Goal: Task Accomplishment & Management: Complete application form

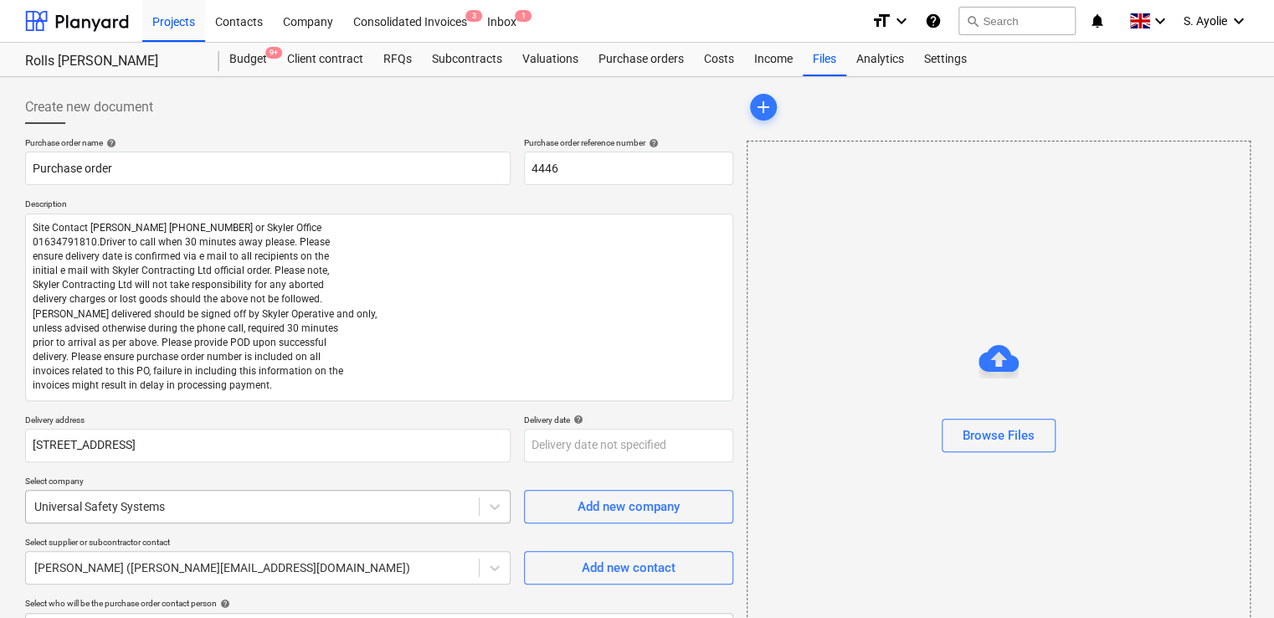
scroll to position [381, 0]
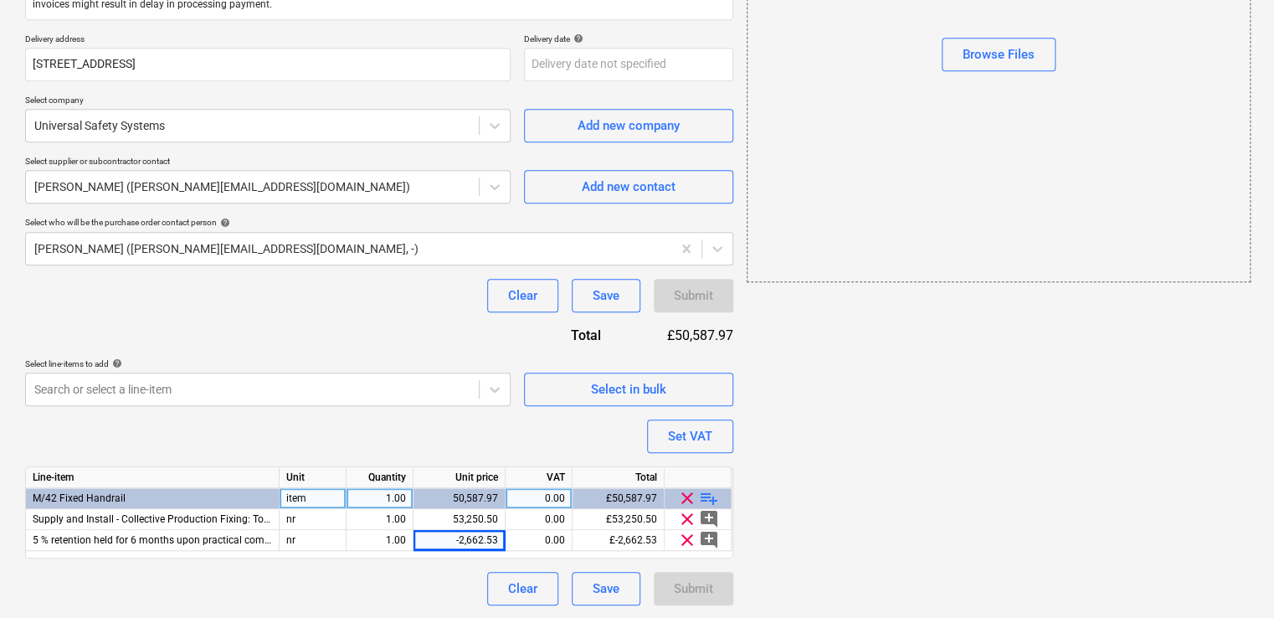
type textarea "x"
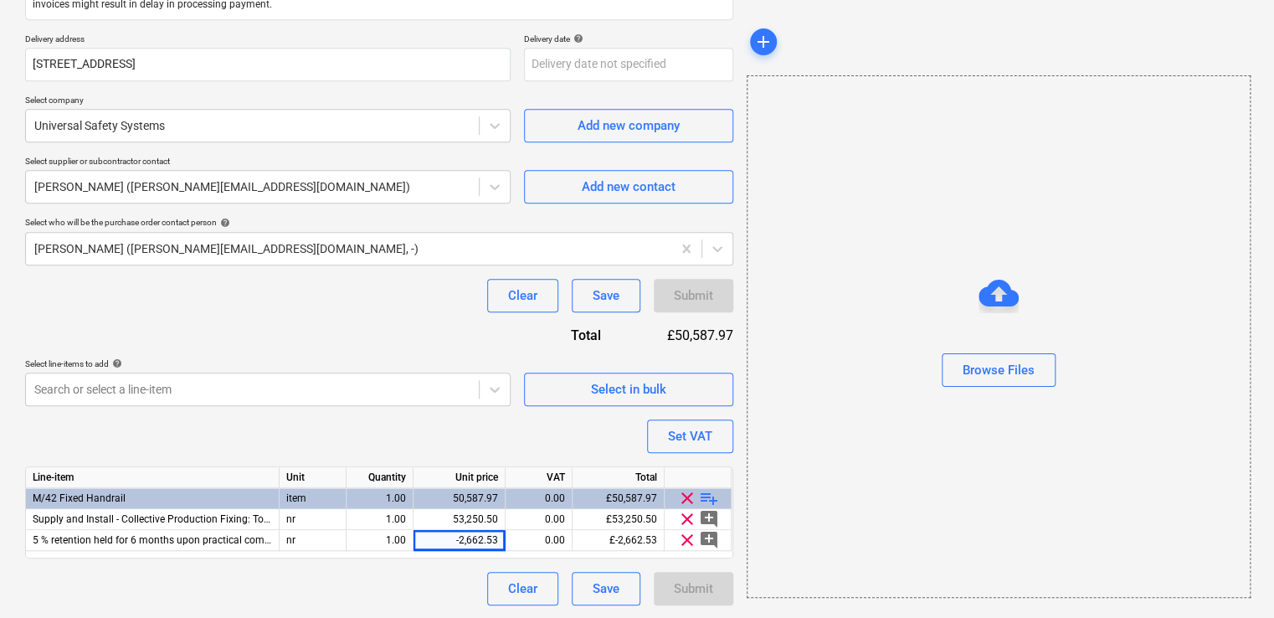
click at [415, 604] on div "Clear Save Submit" at bounding box center [379, 588] width 708 height 33
click at [372, 433] on div "Purchase order name help Purchase order Purchase order reference number help 44…" at bounding box center [379, 180] width 708 height 849
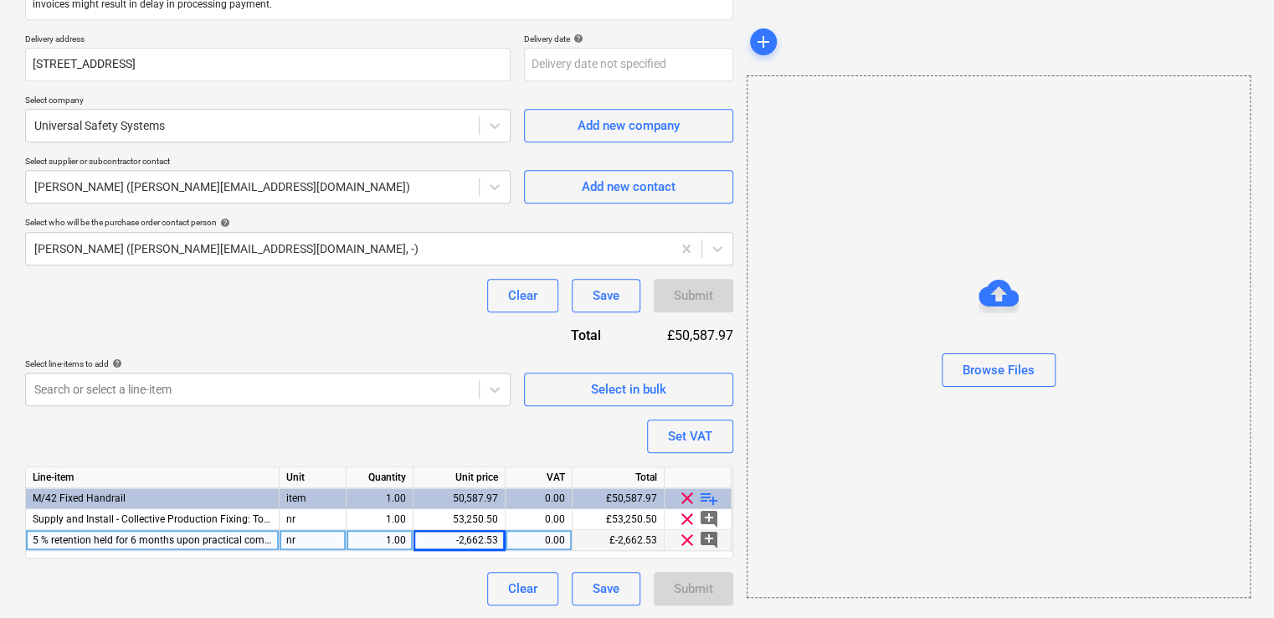
click at [459, 538] on div "-2,662.53" at bounding box center [459, 540] width 78 height 21
type input "2662.53"
type textarea "x"
click at [378, 532] on div "1.00" at bounding box center [379, 540] width 53 height 21
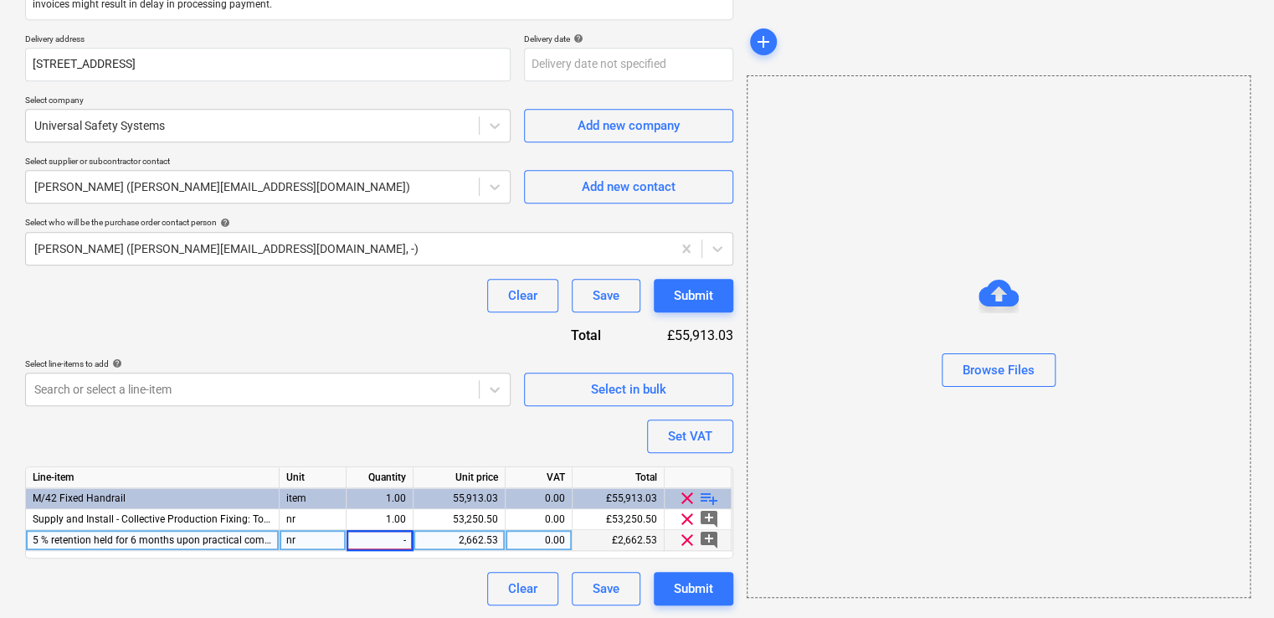
type input "-1"
click at [467, 564] on div "Purchase order name help Purchase order Purchase order reference number help 44…" at bounding box center [379, 180] width 708 height 849
click at [667, 582] on button "Submit" at bounding box center [694, 588] width 80 height 33
click at [691, 593] on div "Submit" at bounding box center [693, 589] width 39 height 22
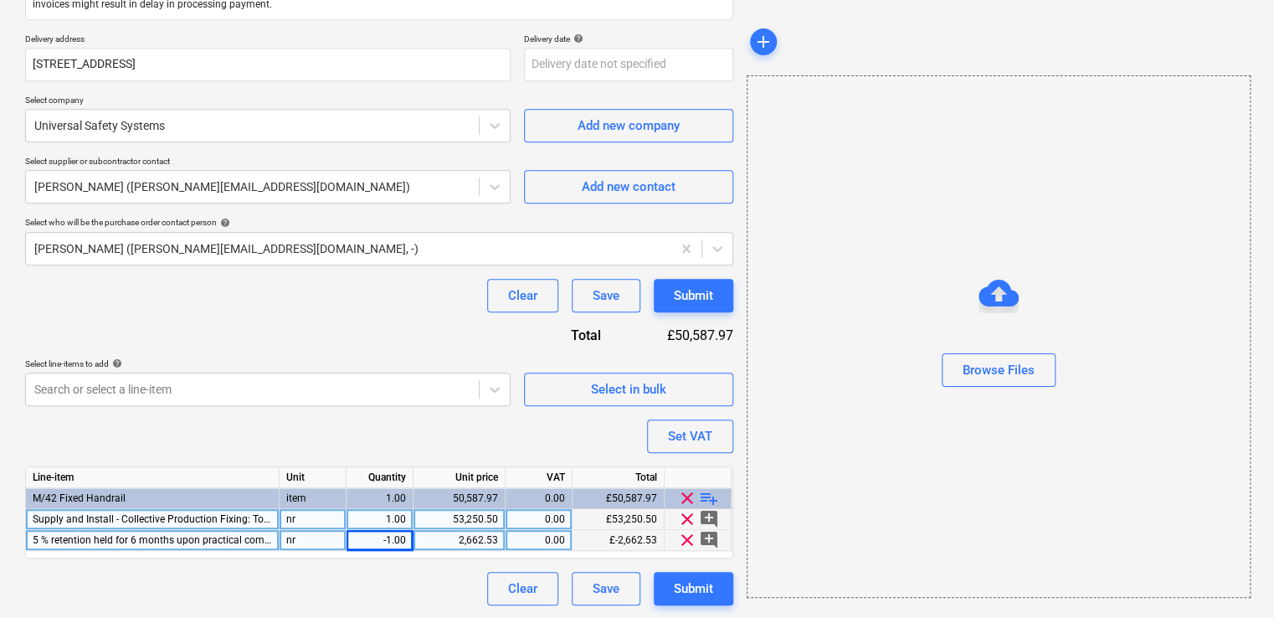
click at [477, 519] on div "53,250.50" at bounding box center [459, 519] width 78 height 21
click at [686, 539] on span "clear" at bounding box center [687, 540] width 20 height 20
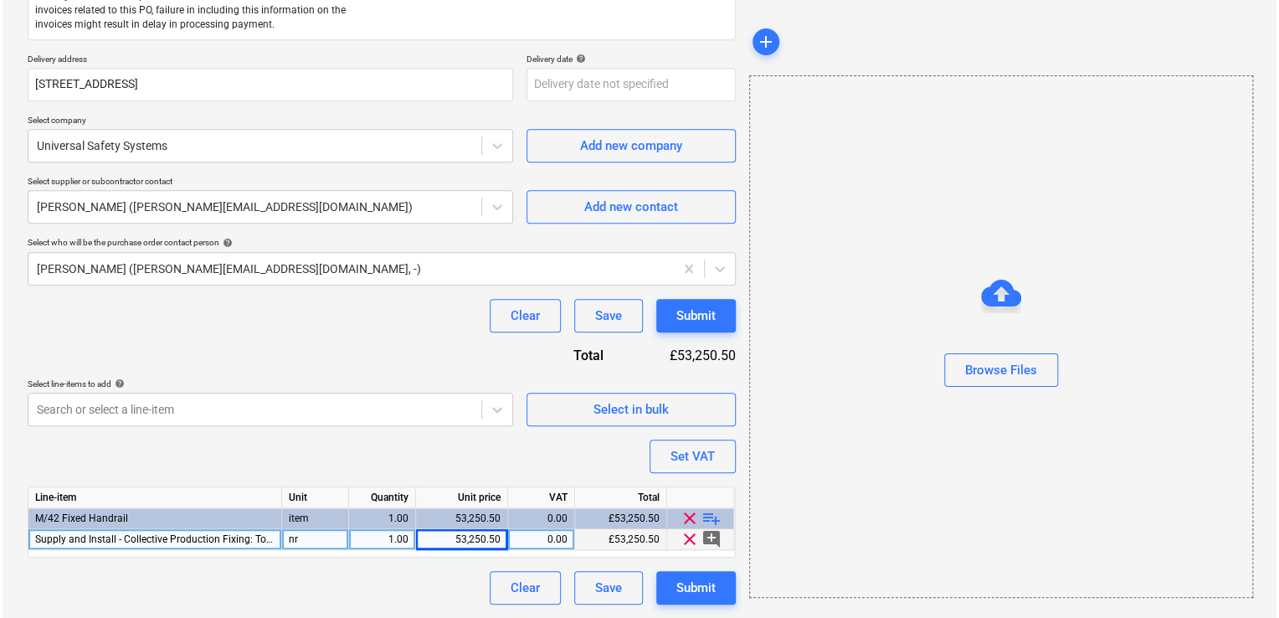
scroll to position [360, 0]
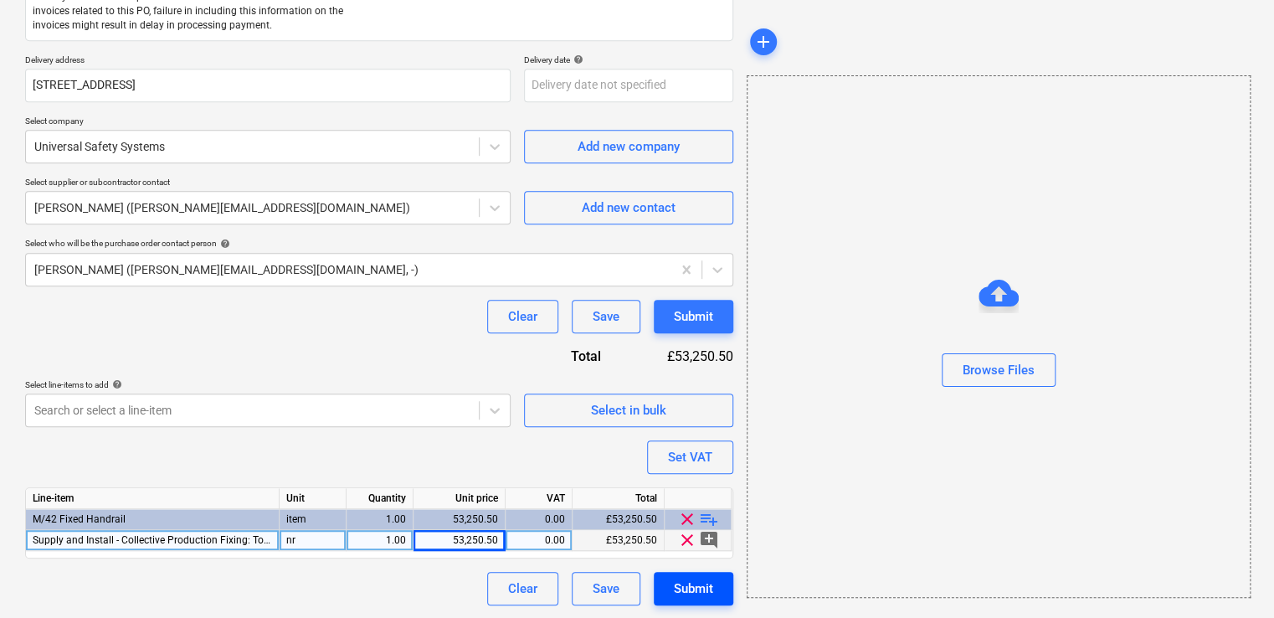
click at [686, 588] on div "Submit" at bounding box center [693, 589] width 39 height 22
type textarea "x"
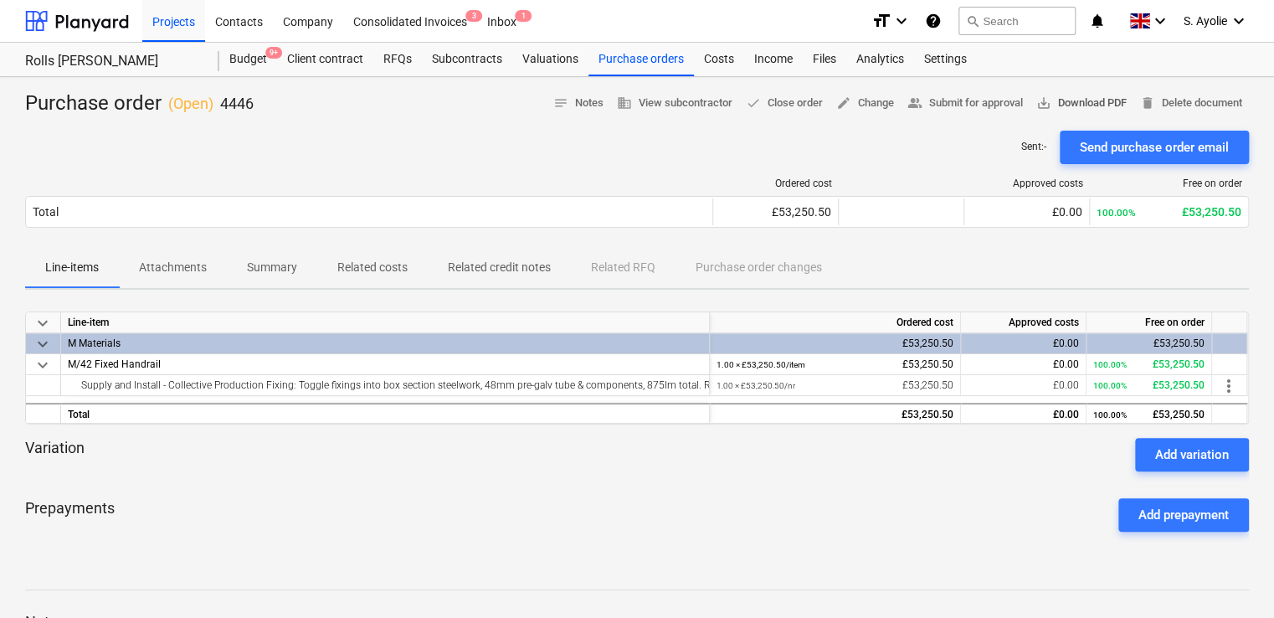
click at [1099, 115] on button "save_alt Download PDF" at bounding box center [1082, 103] width 104 height 26
